Goal: Task Accomplishment & Management: Complete application form

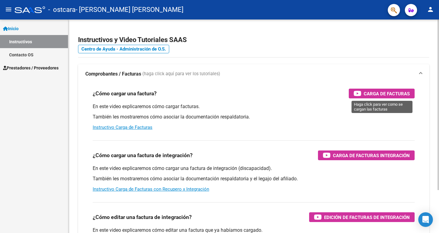
click at [375, 94] on span "Carga de Facturas" at bounding box center [387, 94] width 46 height 8
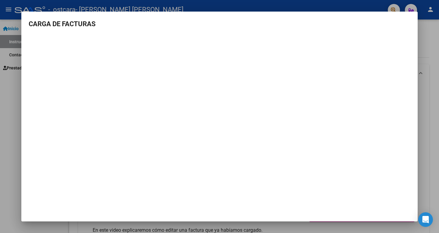
click at [11, 66] on div at bounding box center [219, 116] width 439 height 233
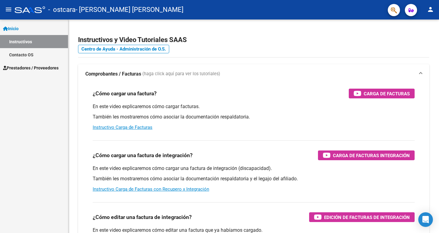
click at [19, 68] on span "Prestadores / Proveedores" at bounding box center [30, 68] width 55 height 7
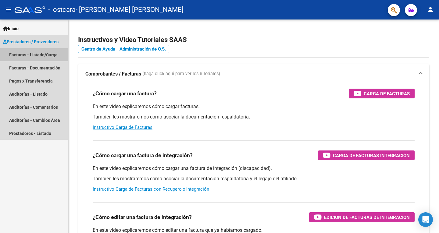
click at [24, 54] on link "Facturas - Listado/Carga" at bounding box center [34, 54] width 68 height 13
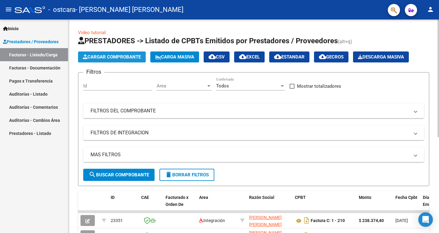
click at [91, 55] on span "Cargar Comprobante" at bounding box center [112, 56] width 58 height 5
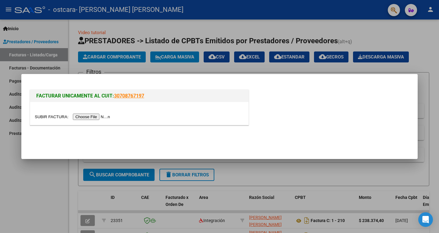
click at [84, 116] on input "file" at bounding box center [73, 117] width 77 height 6
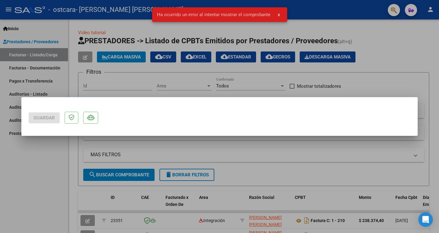
click at [277, 13] on button "x" at bounding box center [279, 14] width 12 height 11
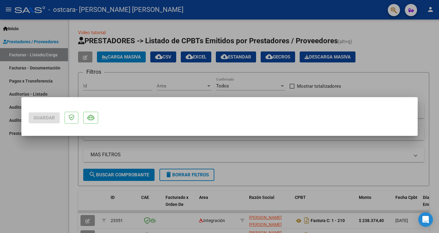
click at [18, 163] on div at bounding box center [219, 116] width 439 height 233
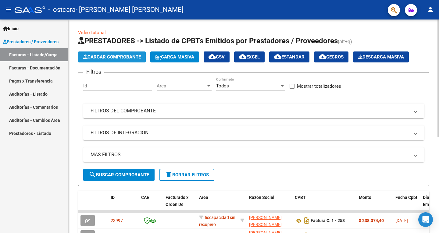
click at [122, 55] on span "Cargar Comprobante" at bounding box center [112, 56] width 58 height 5
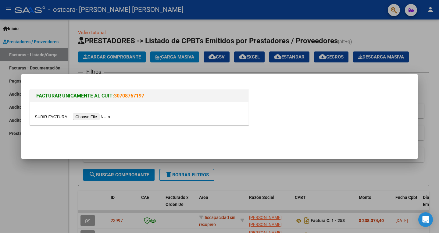
click at [94, 117] on input "file" at bounding box center [73, 117] width 77 height 6
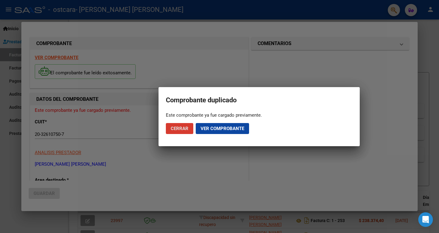
click at [183, 129] on span "Cerrar" at bounding box center [180, 128] width 18 height 5
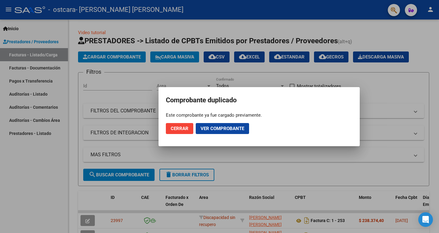
click at [177, 129] on span "Cerrar" at bounding box center [180, 128] width 18 height 5
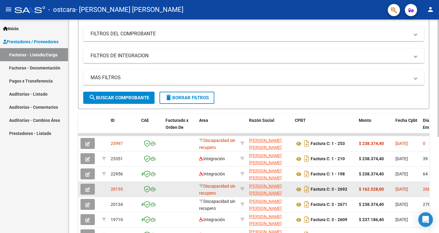
scroll to position [91, 0]
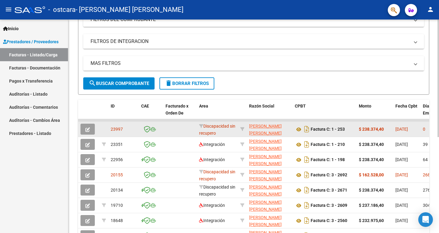
click at [86, 129] on icon "button" at bounding box center [87, 129] width 5 height 5
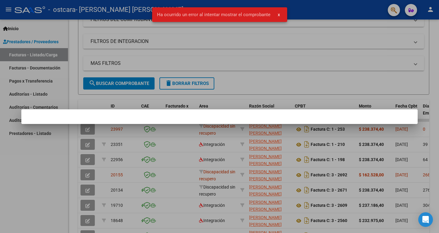
click at [60, 116] on mat-dialog-container at bounding box center [219, 116] width 396 height 15
click at [53, 141] on div at bounding box center [219, 116] width 439 height 233
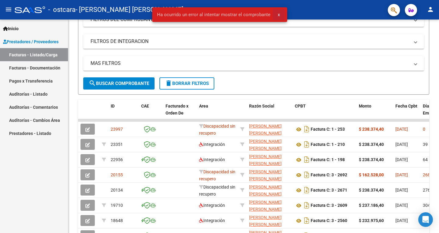
click at [278, 15] on span "x" at bounding box center [279, 14] width 2 height 5
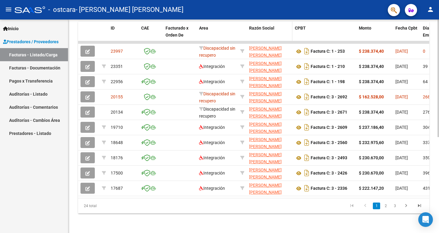
scroll to position [174, 0]
click at [386, 205] on link "2" at bounding box center [385, 206] width 7 height 7
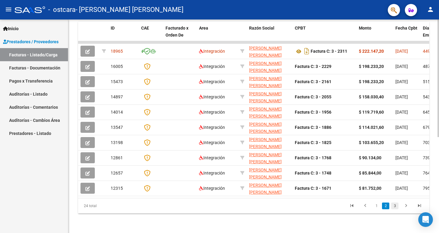
click at [395, 206] on link "3" at bounding box center [394, 206] width 7 height 7
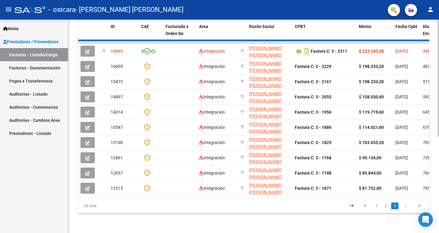
scroll to position [83, 0]
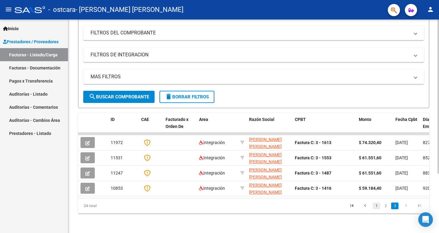
click at [376, 208] on link "1" at bounding box center [376, 206] width 7 height 7
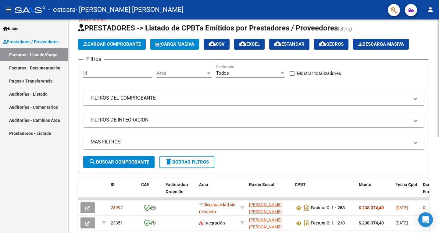
scroll to position [0, 0]
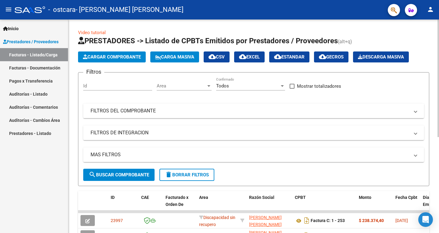
click at [113, 56] on span "Cargar Comprobante" at bounding box center [112, 56] width 58 height 5
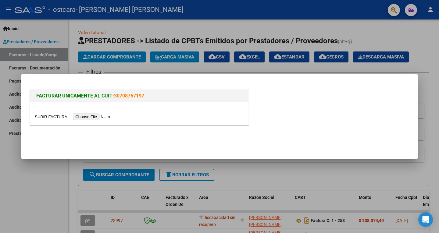
click at [0, 150] on div at bounding box center [219, 116] width 439 height 233
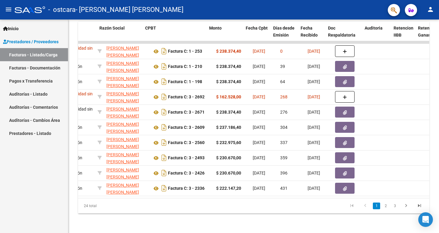
scroll to position [0, 150]
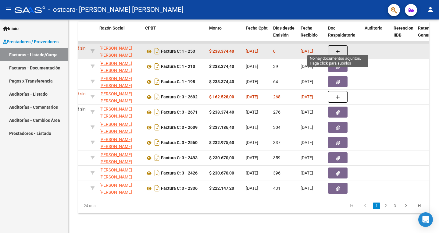
click at [335, 48] on button "button" at bounding box center [338, 51] width 20 height 12
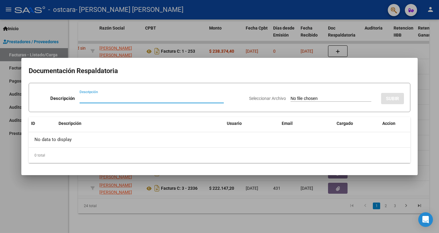
click at [82, 99] on input "Descripción" at bounding box center [152, 98] width 144 height 5
click at [249, 99] on span "Seleccionar Archivo" at bounding box center [267, 98] width 37 height 5
click at [291, 99] on input "Seleccionar Archivo" at bounding box center [331, 99] width 81 height 6
type input "C:\fakepath\cena (7).pdf"
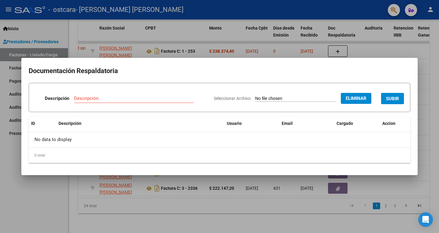
click at [394, 96] on span "SUBIR" at bounding box center [392, 98] width 13 height 5
click at [88, 97] on input "Descripción" at bounding box center [112, 98] width 97 height 5
type input "planilla de asistencia"
click at [392, 98] on span "SUBIR" at bounding box center [392, 98] width 13 height 5
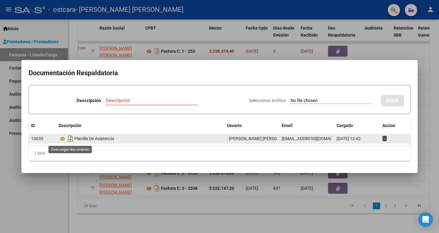
click at [69, 139] on icon "Descargar documento" at bounding box center [70, 139] width 8 height 10
click at [439, 65] on div at bounding box center [219, 116] width 439 height 233
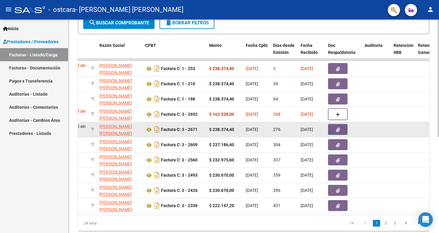
scroll to position [144, 0]
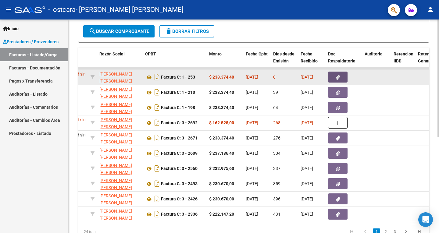
click at [337, 77] on icon "button" at bounding box center [338, 77] width 4 height 5
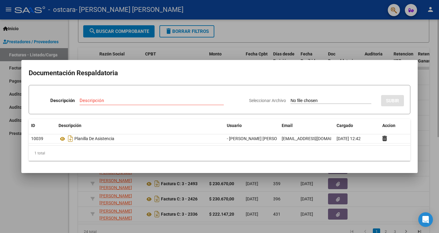
click at [309, 23] on div at bounding box center [219, 116] width 439 height 233
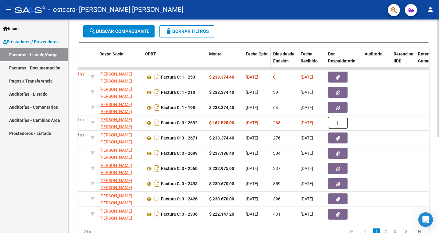
click at [328, 72] on button "button" at bounding box center [338, 77] width 20 height 11
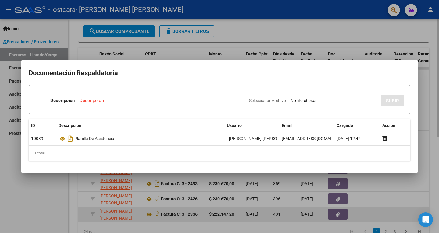
click at [388, 219] on div at bounding box center [219, 116] width 439 height 233
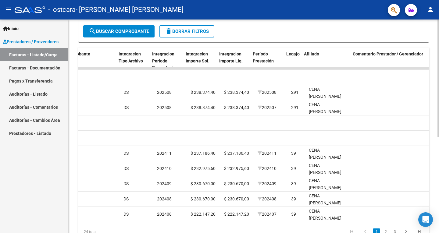
scroll to position [0, 630]
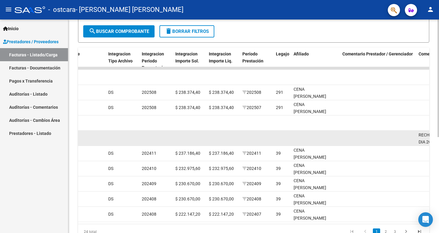
drag, startPoint x: 311, startPoint y: 136, endPoint x: 311, endPoint y: 156, distance: 20.7
click at [288, 139] on div "20134 Discapacidad sin [PERSON_NAME] [PERSON_NAME] [PERSON_NAME] 27142477411 Fa…" at bounding box center [91, 138] width 1286 height 15
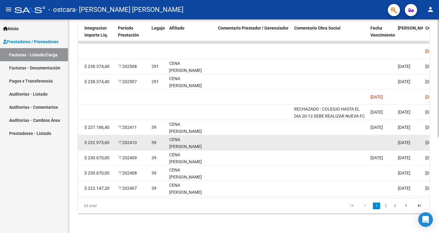
scroll to position [174, 0]
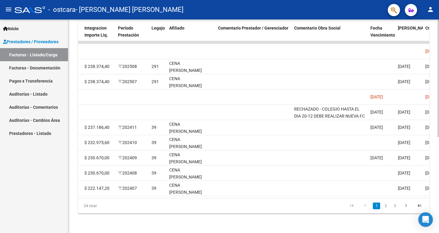
drag, startPoint x: 284, startPoint y: 198, endPoint x: 358, endPoint y: 195, distance: 73.5
click at [357, 195] on div "ID CAE Facturado x Orden De Area Razón Social CPBT Monto Fecha Cpbt [PERSON_NAM…" at bounding box center [253, 118] width 351 height 192
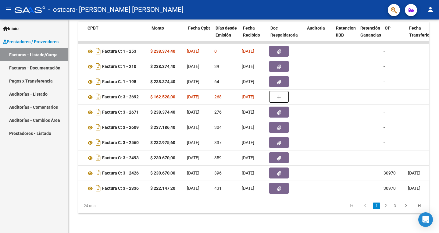
scroll to position [0, 206]
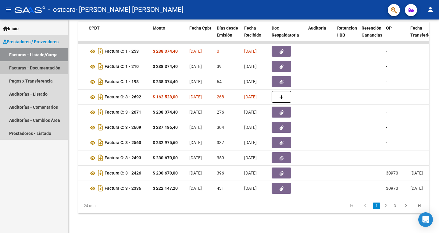
click at [42, 68] on link "Facturas - Documentación" at bounding box center [34, 67] width 68 height 13
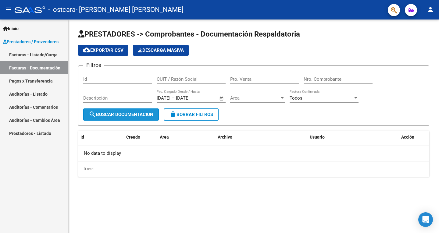
click at [126, 113] on span "search Buscar Documentacion" at bounding box center [121, 114] width 65 height 5
click at [156, 52] on span "Descarga Masiva" at bounding box center [161, 50] width 46 height 5
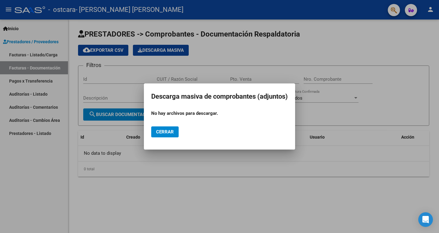
click at [97, 50] on div at bounding box center [219, 116] width 439 height 233
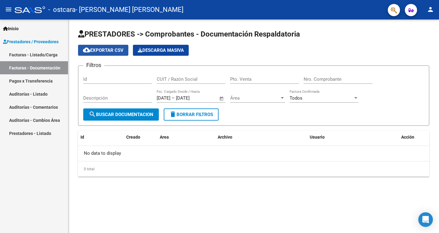
click at [85, 49] on mat-icon "cloud_download" at bounding box center [86, 49] width 7 height 7
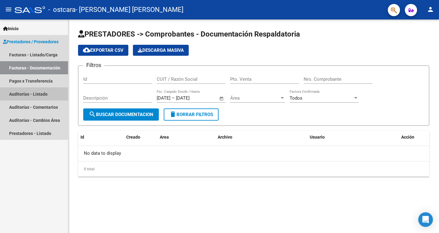
click at [38, 94] on link "Auditorías - Listado" at bounding box center [34, 94] width 68 height 13
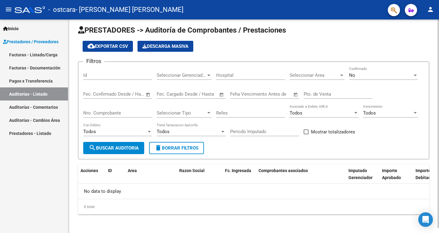
scroll to position [5, 0]
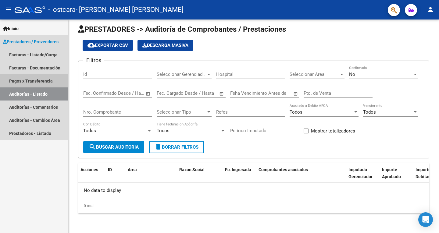
click at [37, 80] on link "Pagos x Transferencia" at bounding box center [34, 80] width 68 height 13
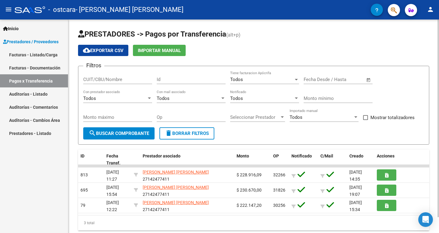
click at [109, 129] on button "search Buscar Comprobante" at bounding box center [118, 133] width 71 height 12
click at [108, 133] on span "search Buscar Comprobante" at bounding box center [119, 133] width 60 height 5
click at [156, 50] on span "Importar Manual" at bounding box center [159, 50] width 43 height 5
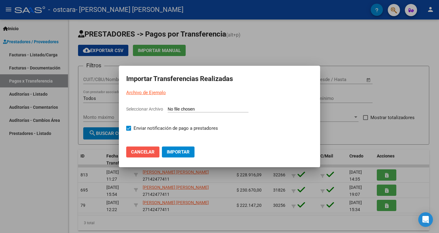
click at [143, 152] on span "Cancelar" at bounding box center [142, 151] width 23 height 5
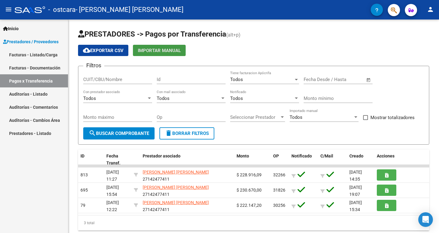
click at [26, 67] on link "Facturas - Documentación" at bounding box center [34, 67] width 68 height 13
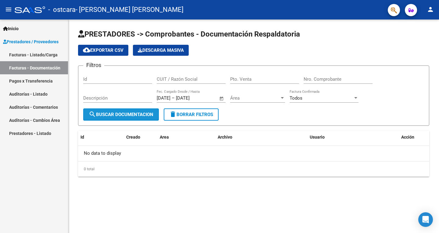
click at [107, 112] on span "search Buscar Documentacion" at bounding box center [121, 114] width 65 height 5
click at [144, 51] on span "Descarga Masiva" at bounding box center [161, 50] width 46 height 5
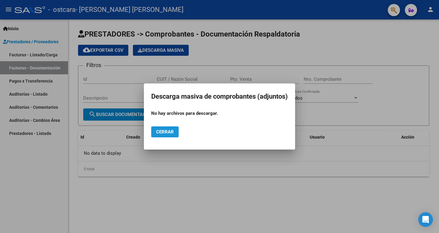
click at [161, 133] on span "Cerrar" at bounding box center [165, 131] width 18 height 5
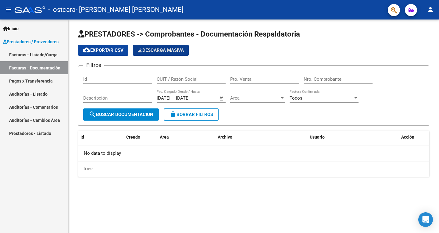
click at [38, 54] on link "Facturas - Listado/Carga" at bounding box center [34, 54] width 68 height 13
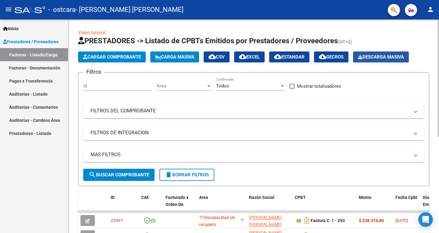
click at [388, 54] on span "Descarga Masiva" at bounding box center [381, 56] width 46 height 5
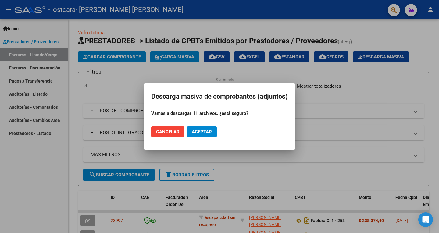
click at [193, 133] on span "Aceptar" at bounding box center [202, 131] width 20 height 5
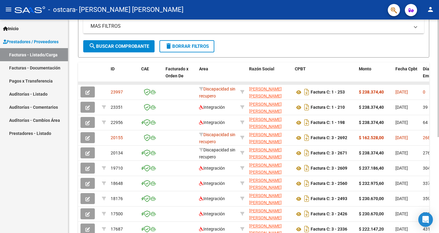
scroll to position [152, 0]
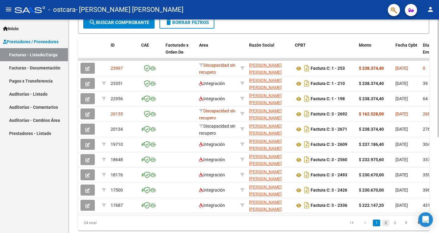
click at [385, 227] on link "2" at bounding box center [385, 223] width 7 height 7
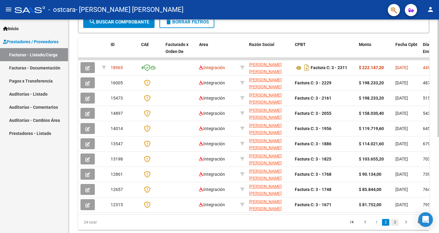
click at [396, 226] on link "3" at bounding box center [394, 222] width 7 height 7
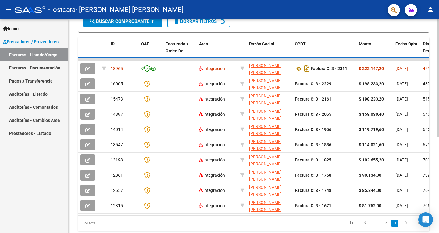
scroll to position [83, 0]
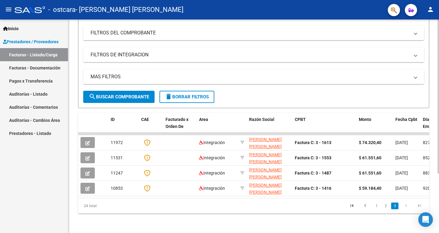
click at [406, 206] on icon "go to next page" at bounding box center [406, 206] width 8 height 7
click at [419, 206] on icon "go to last page" at bounding box center [420, 206] width 8 height 7
click at [421, 206] on icon "go to last page" at bounding box center [420, 206] width 8 height 7
click at [352, 205] on icon "go to first page" at bounding box center [352, 206] width 8 height 7
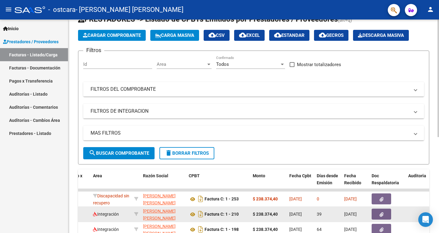
scroll to position [0, 0]
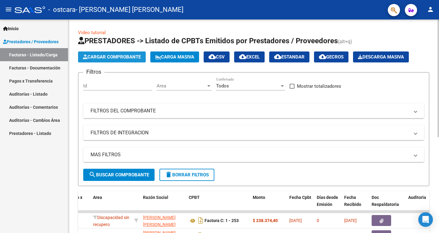
click at [116, 54] on span "Cargar Comprobante" at bounding box center [112, 56] width 58 height 5
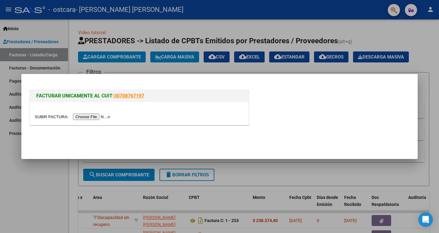
click at [88, 117] on input "file" at bounding box center [73, 117] width 77 height 6
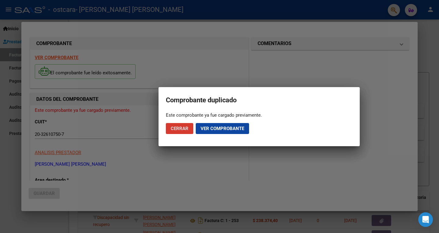
click at [230, 130] on span "Ver comprobante" at bounding box center [223, 128] width 44 height 5
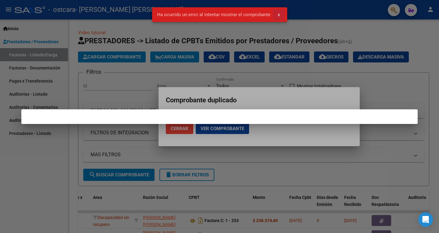
click at [279, 15] on button "x" at bounding box center [279, 14] width 12 height 11
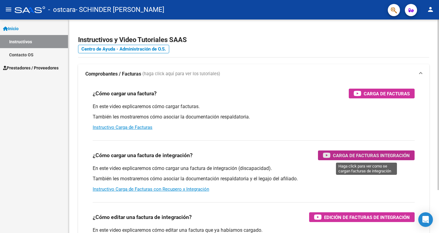
click at [327, 155] on icon "button" at bounding box center [327, 155] width 8 height 7
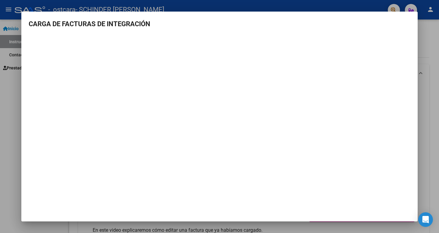
click at [11, 67] on div at bounding box center [219, 116] width 439 height 233
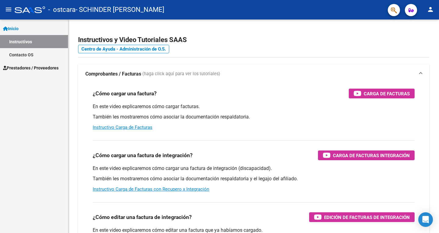
click at [20, 67] on span "Prestadores / Proveedores" at bounding box center [30, 68] width 55 height 7
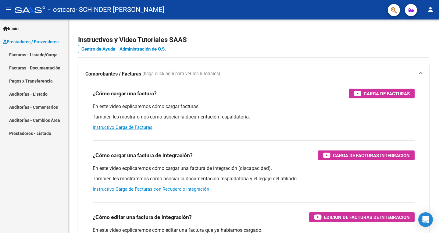
click at [43, 54] on link "Facturas - Listado/Carga" at bounding box center [34, 54] width 68 height 13
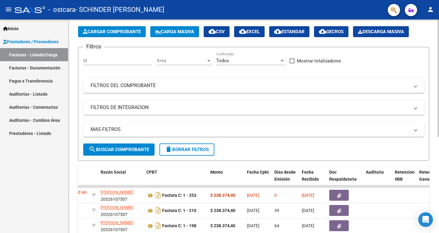
scroll to position [22, 0]
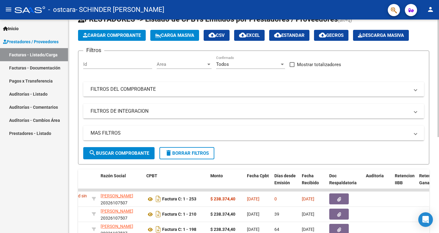
click at [122, 33] on button "Cargar Comprobante" at bounding box center [112, 35] width 68 height 11
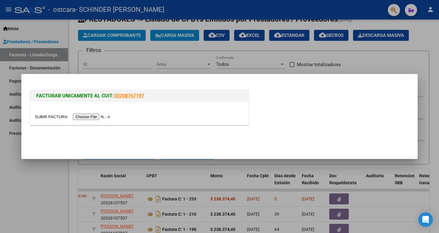
click at [86, 116] on input "file" at bounding box center [73, 117] width 77 height 6
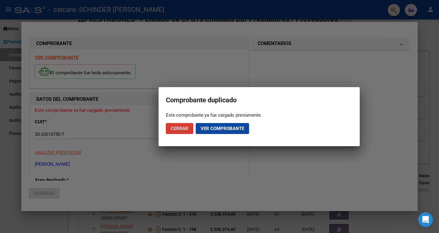
click at [185, 124] on button "Cerrar" at bounding box center [179, 128] width 27 height 11
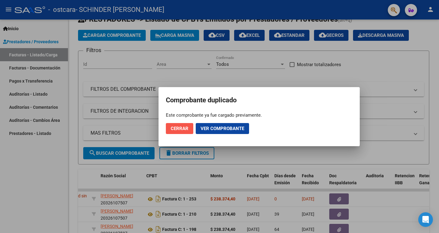
click at [183, 126] on span "Cerrar" at bounding box center [180, 128] width 18 height 5
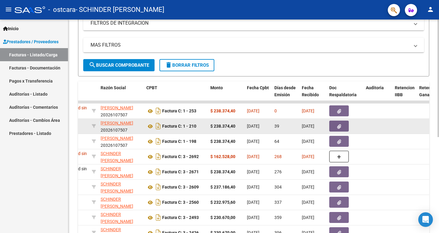
scroll to position [113, 0]
